Goal: Information Seeking & Learning: Learn about a topic

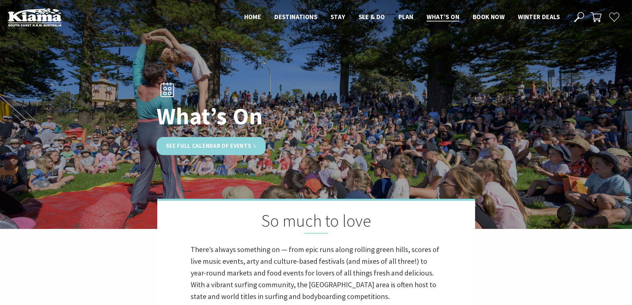
click at [216, 147] on link "See Full Calendar of Events" at bounding box center [211, 146] width 109 height 18
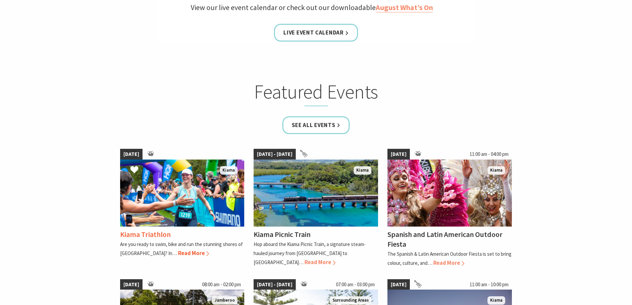
scroll to position [335, 0]
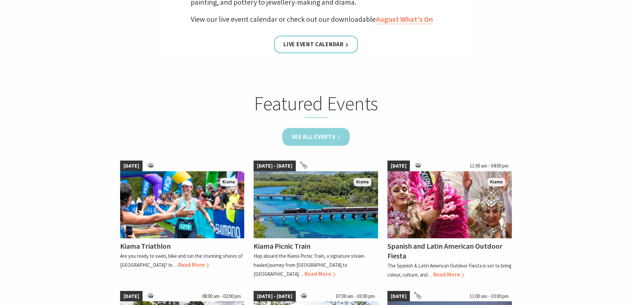
click at [329, 137] on link "See all Events" at bounding box center [316, 137] width 68 height 18
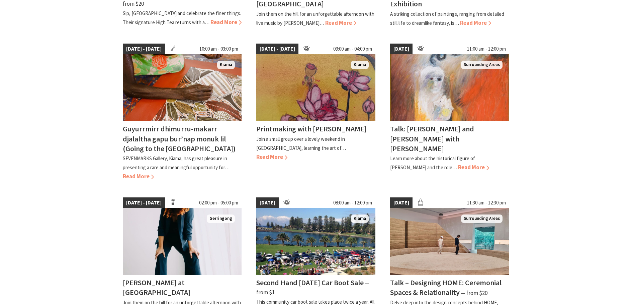
scroll to position [268, 0]
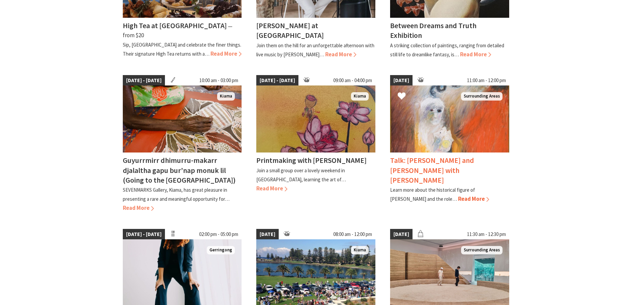
click at [445, 132] on img at bounding box center [449, 118] width 119 height 67
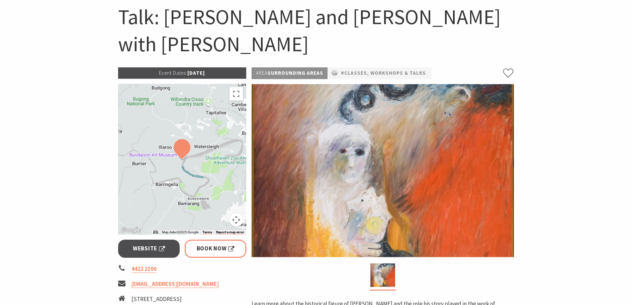
scroll to position [100, 0]
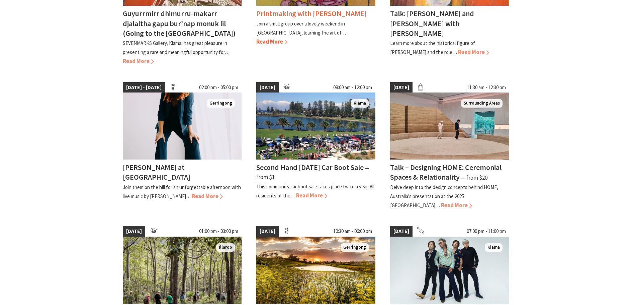
scroll to position [469, 0]
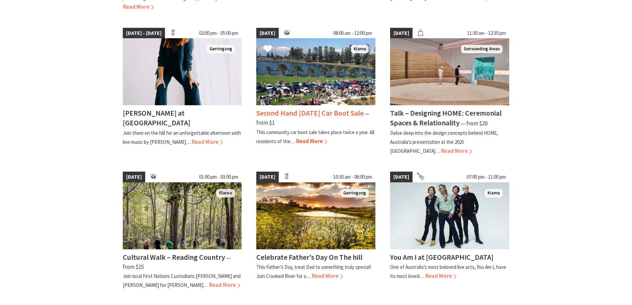
click at [310, 139] on span "Read More" at bounding box center [311, 140] width 31 height 7
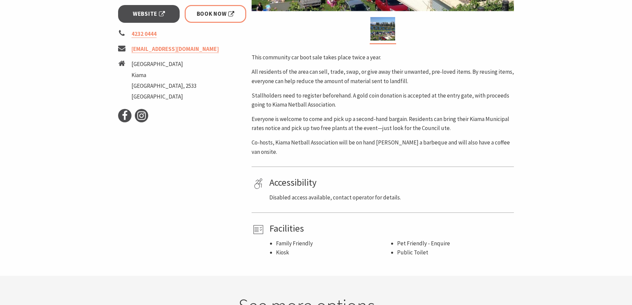
scroll to position [301, 0]
